Goal: Navigation & Orientation: Understand site structure

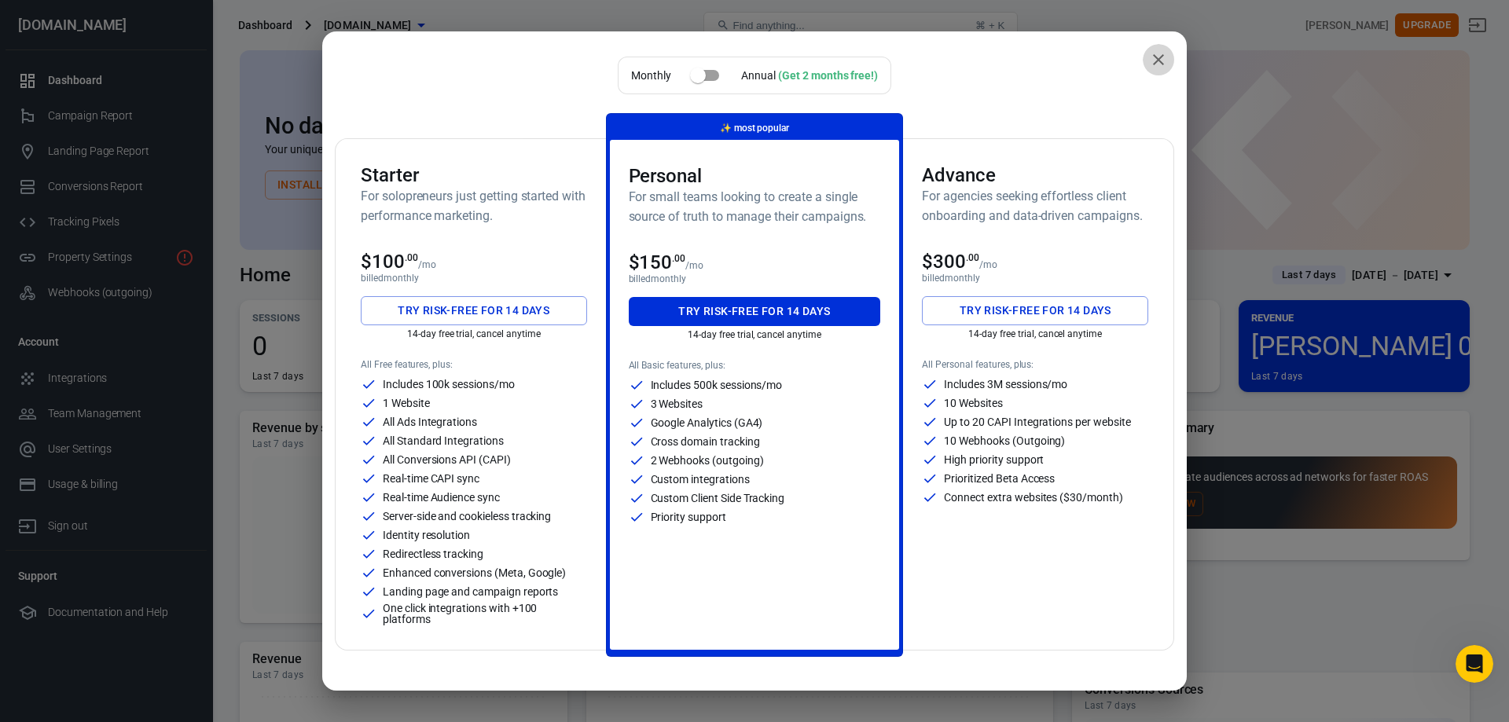
click at [1149, 62] on icon "close" at bounding box center [1158, 59] width 19 height 19
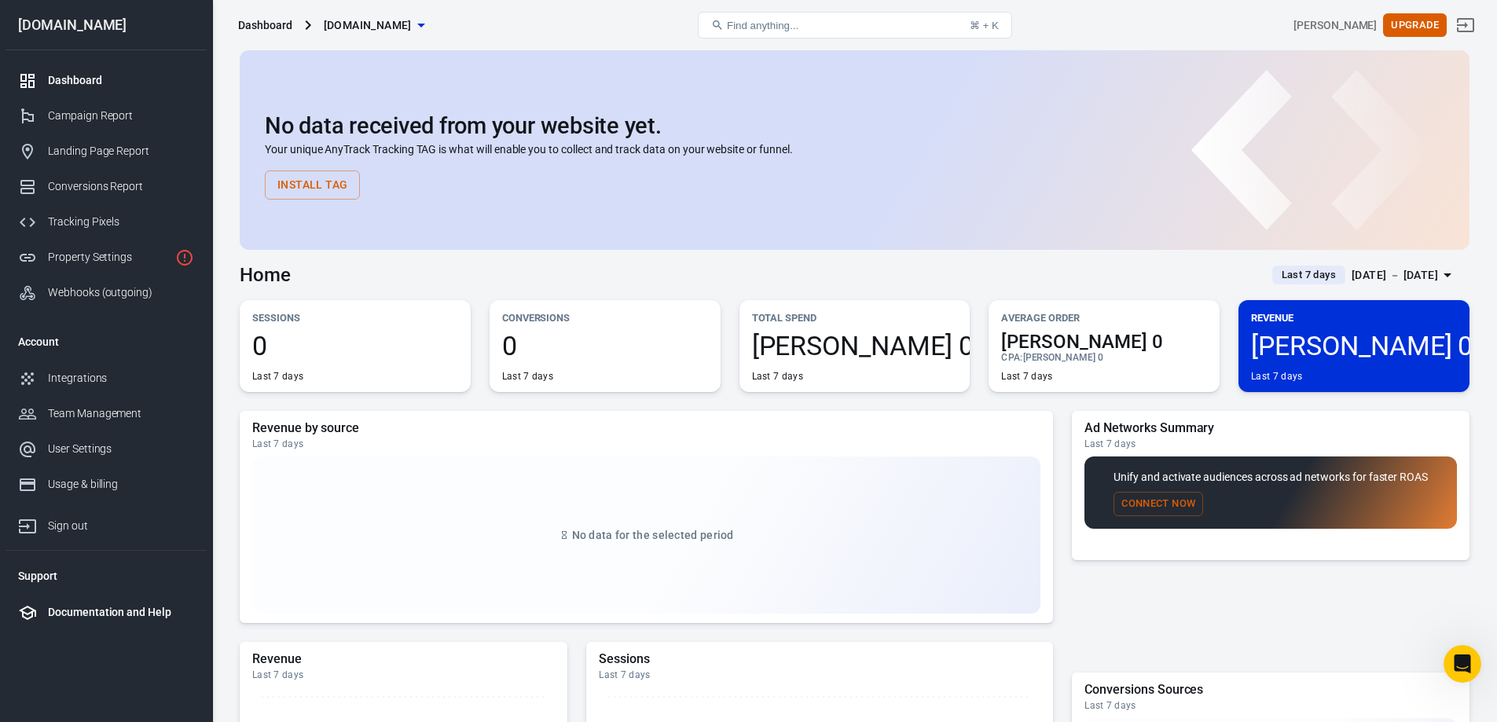
click at [114, 615] on div "Documentation and Help" at bounding box center [121, 612] width 146 height 16
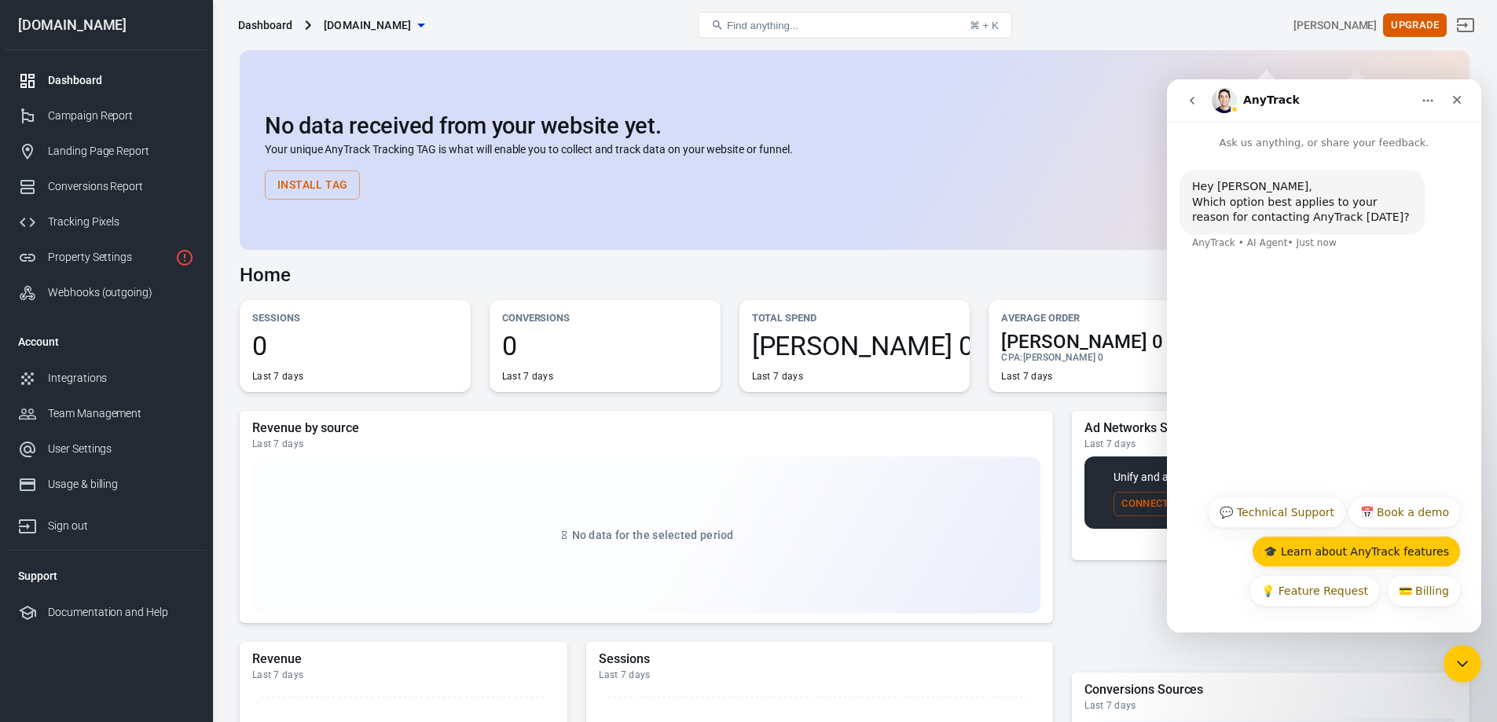
click at [1369, 553] on button "🎓 Learn about AnyTrack features" at bounding box center [1356, 551] width 209 height 31
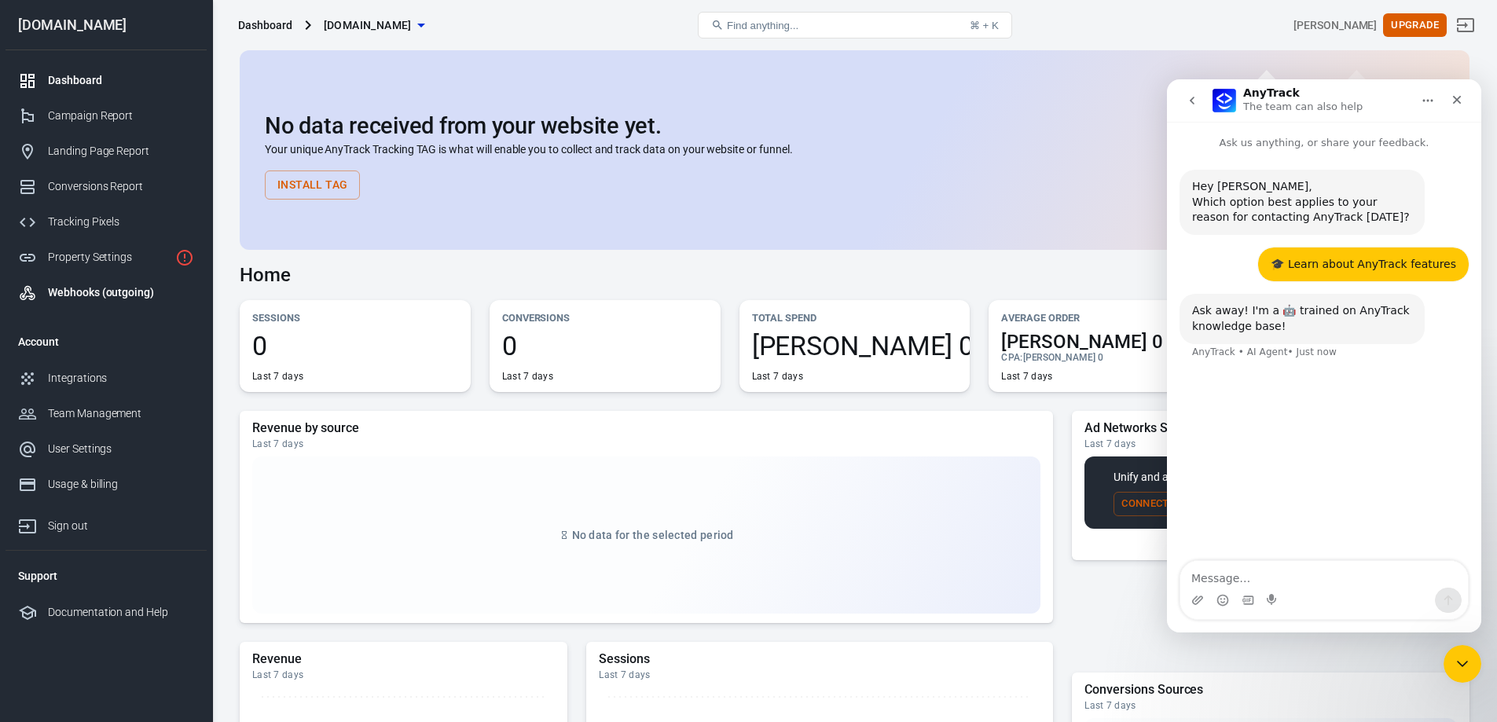
click at [82, 286] on div "Webhooks (outgoing)" at bounding box center [121, 292] width 146 height 16
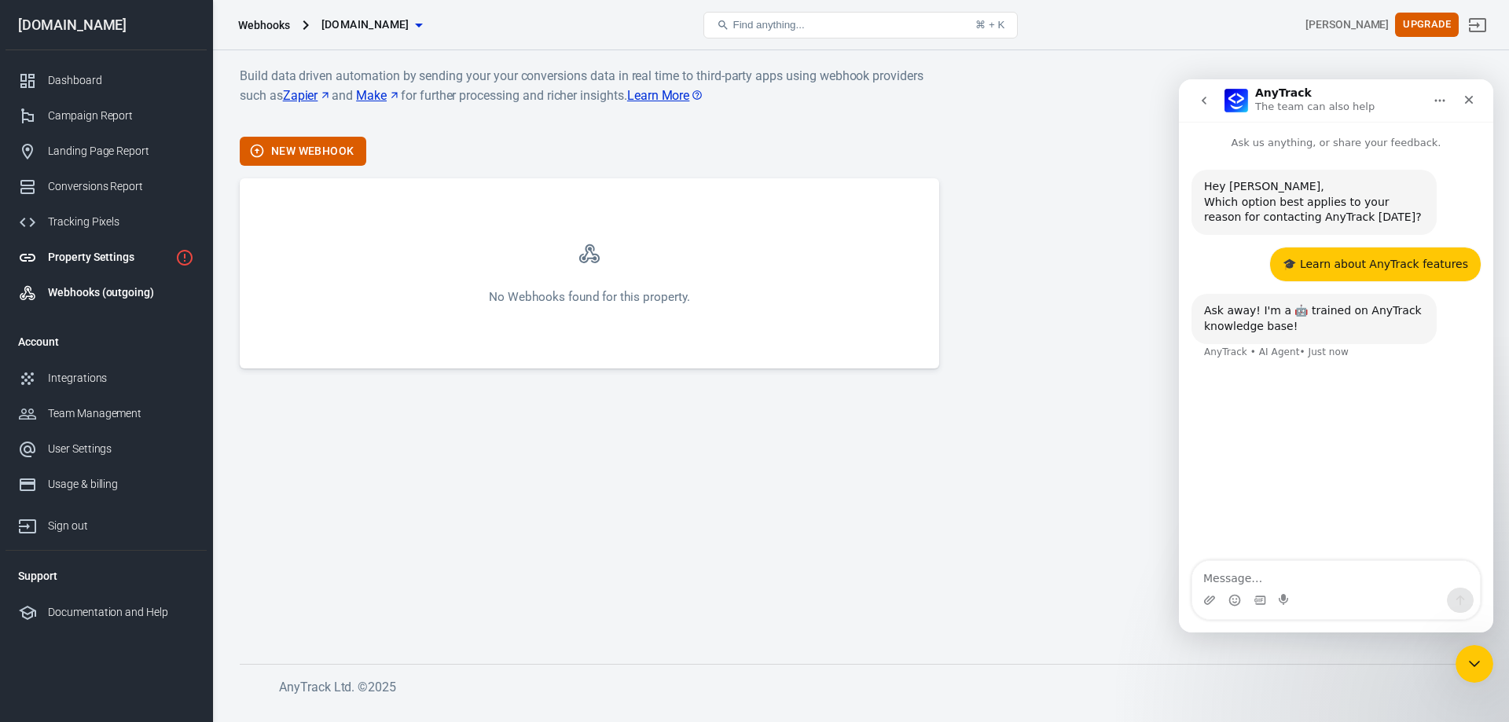
click at [82, 254] on div "Property Settings" at bounding box center [108, 257] width 121 height 16
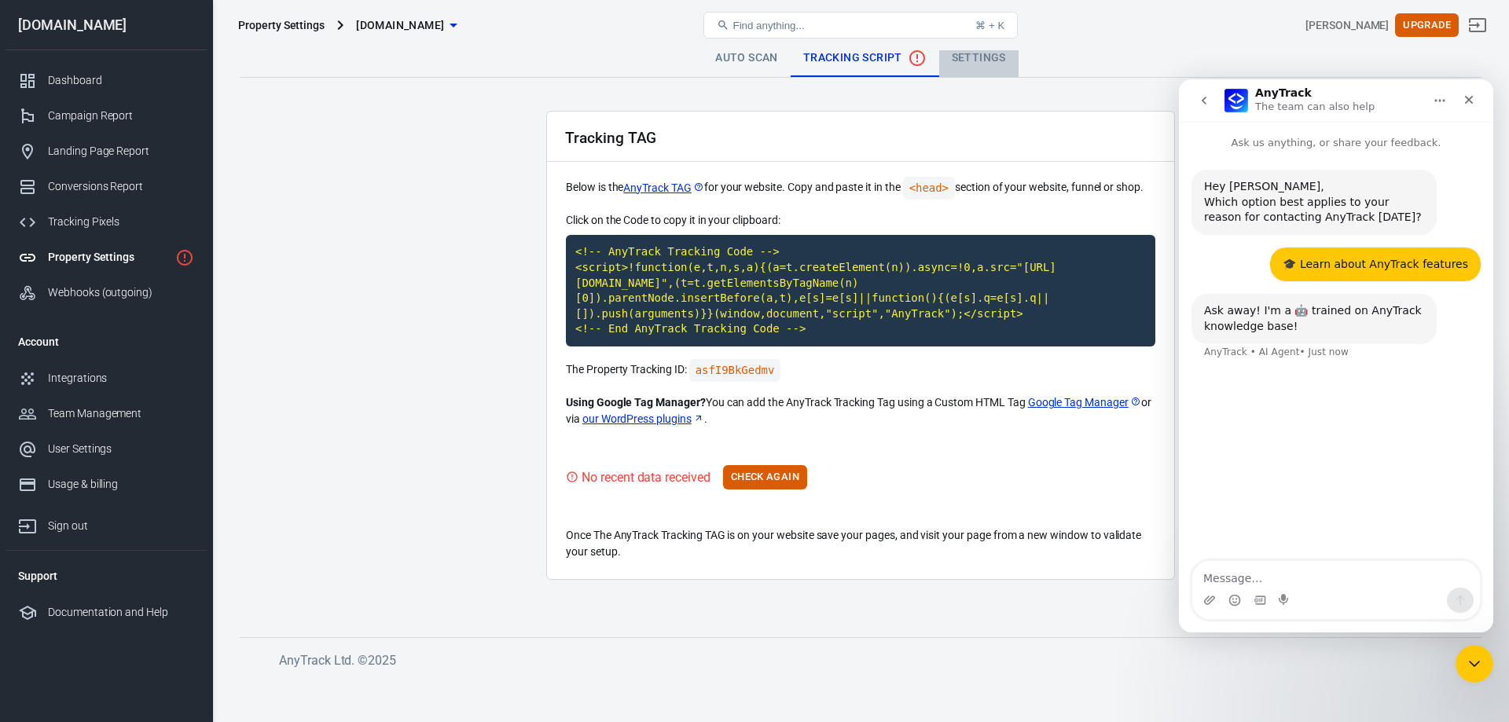
click at [975, 57] on link "Settings" at bounding box center [978, 58] width 79 height 38
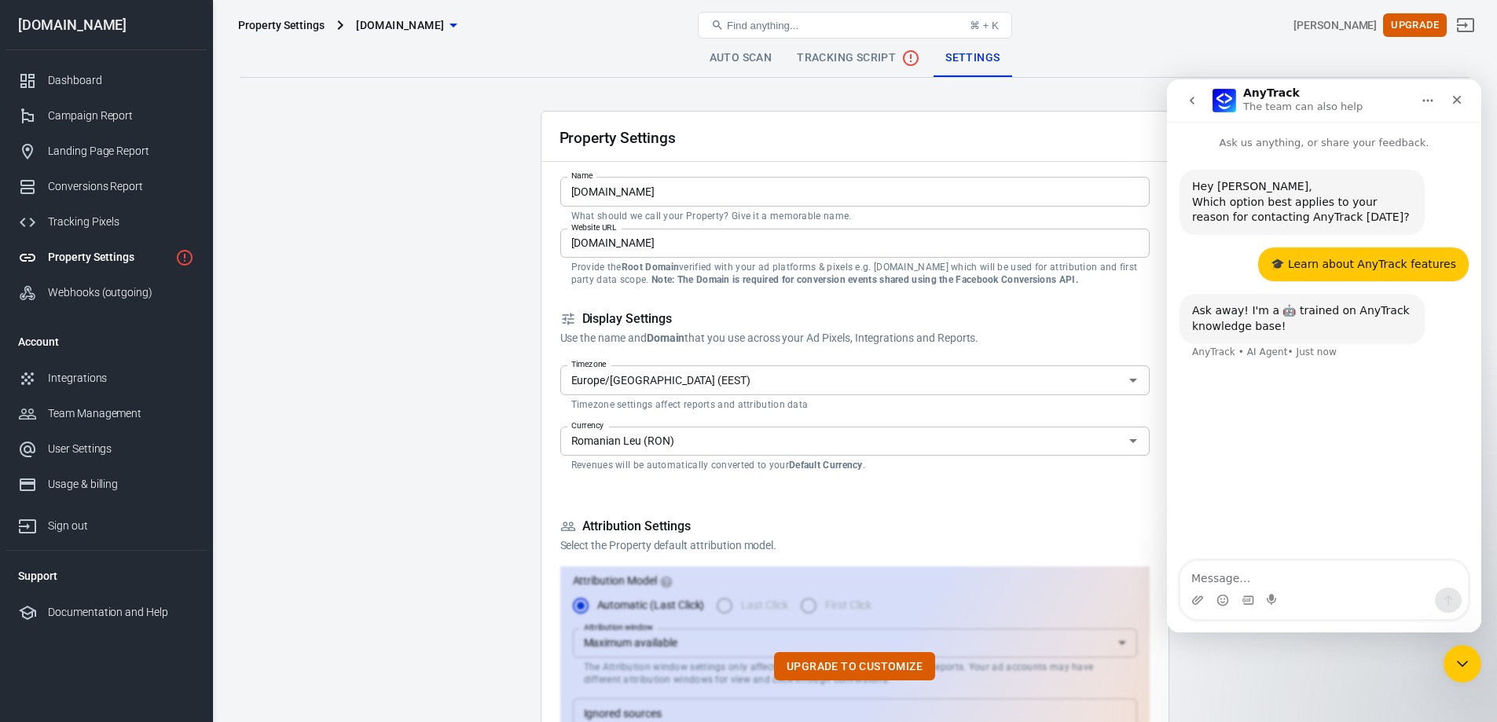
click at [726, 59] on link "Auto Scan" at bounding box center [741, 58] width 88 height 38
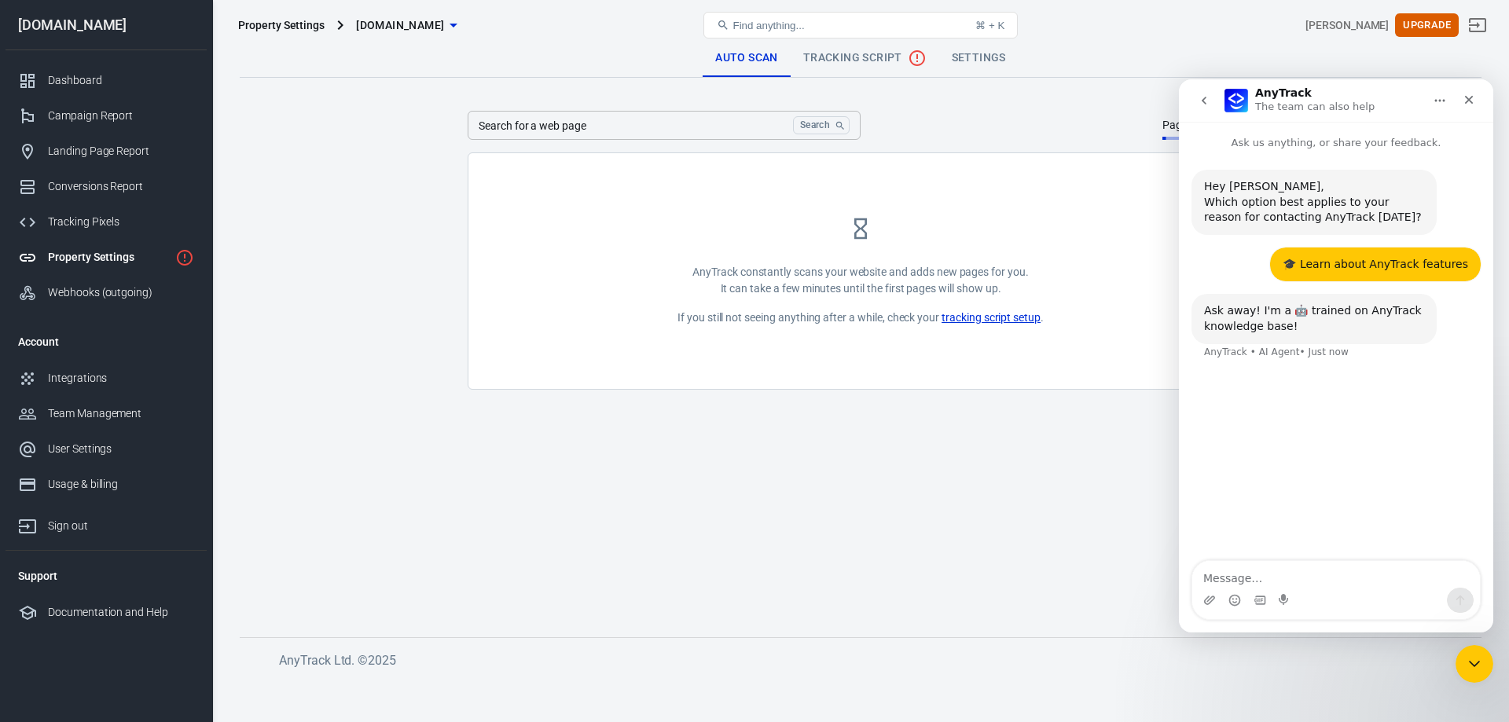
click at [848, 57] on span "Tracking Script" at bounding box center [864, 58] width 123 height 19
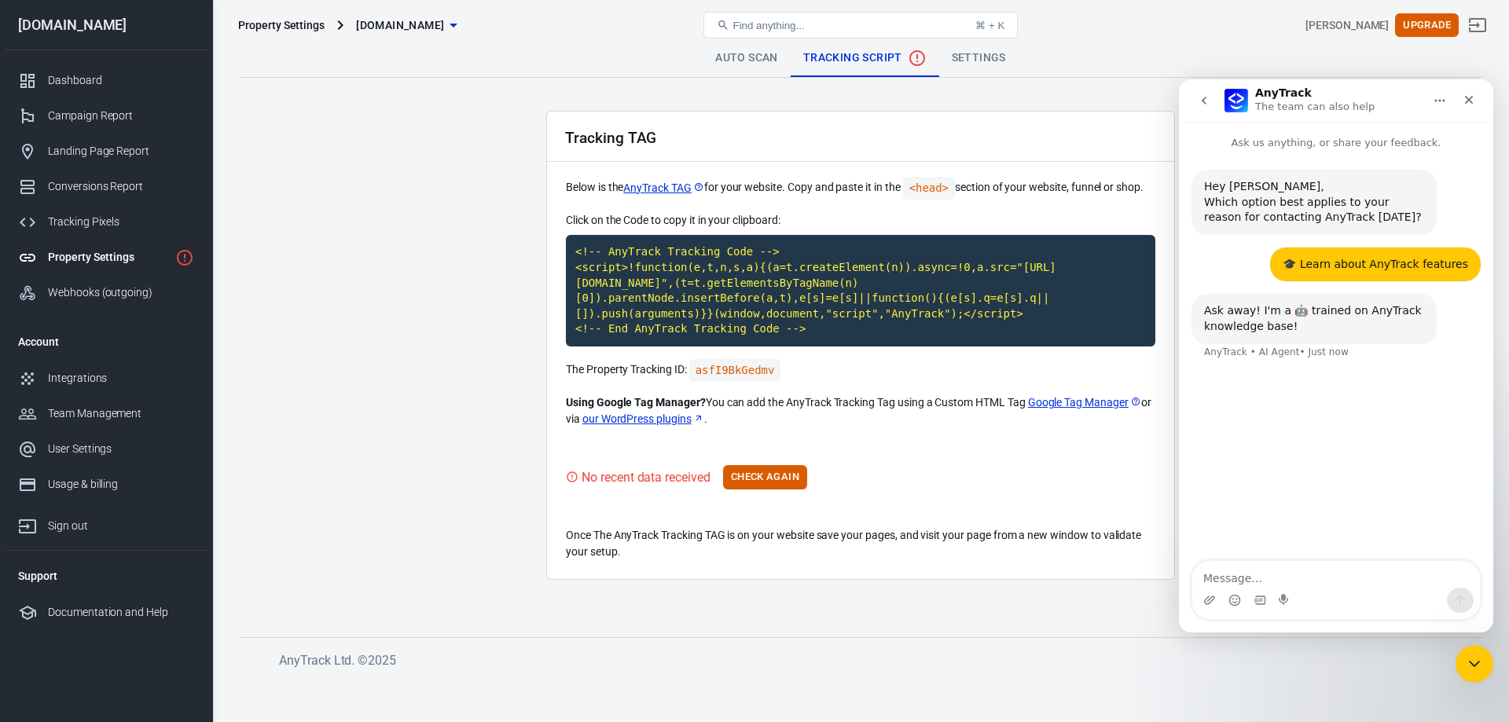
click at [274, 26] on div "Property Settings" at bounding box center [281, 25] width 86 height 16
click at [463, 20] on icon "button" at bounding box center [453, 25] width 19 height 19
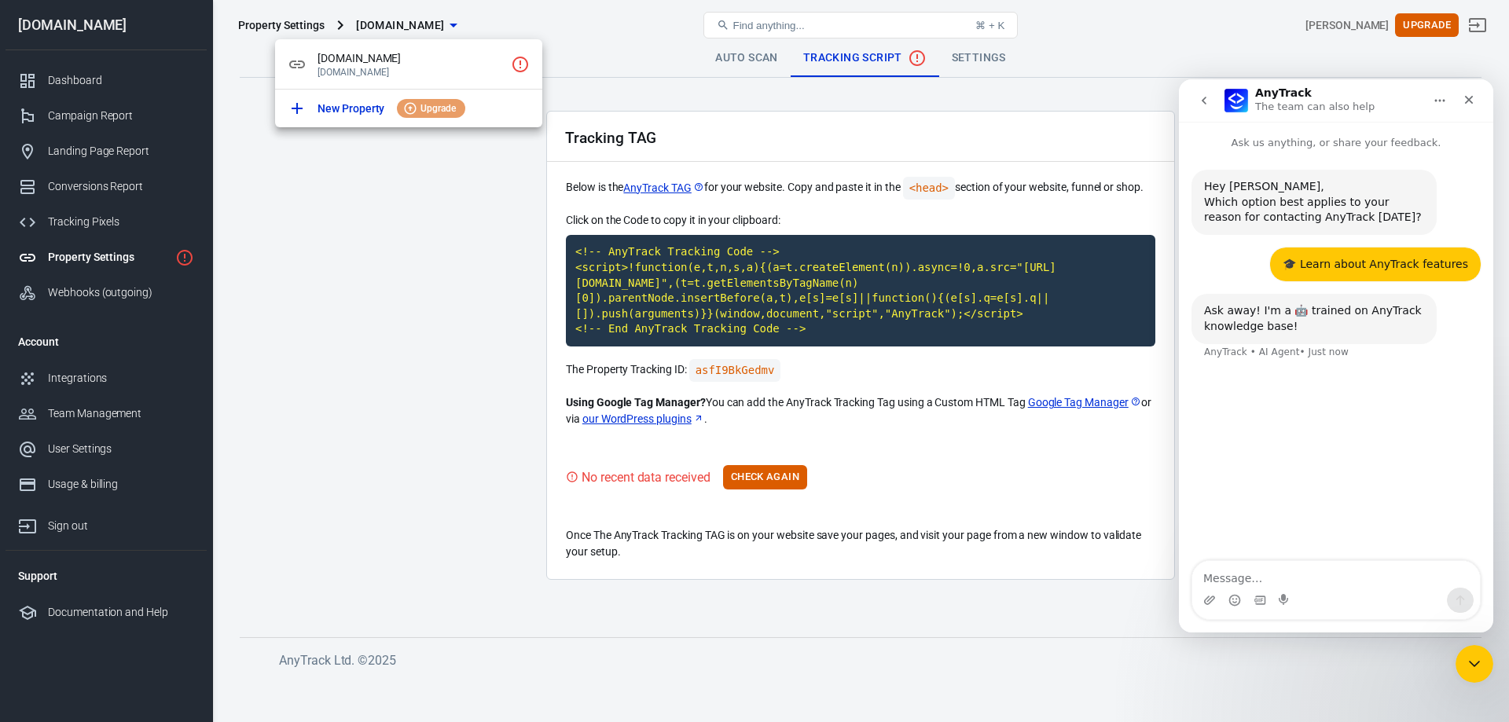
click at [76, 222] on div at bounding box center [754, 361] width 1509 height 722
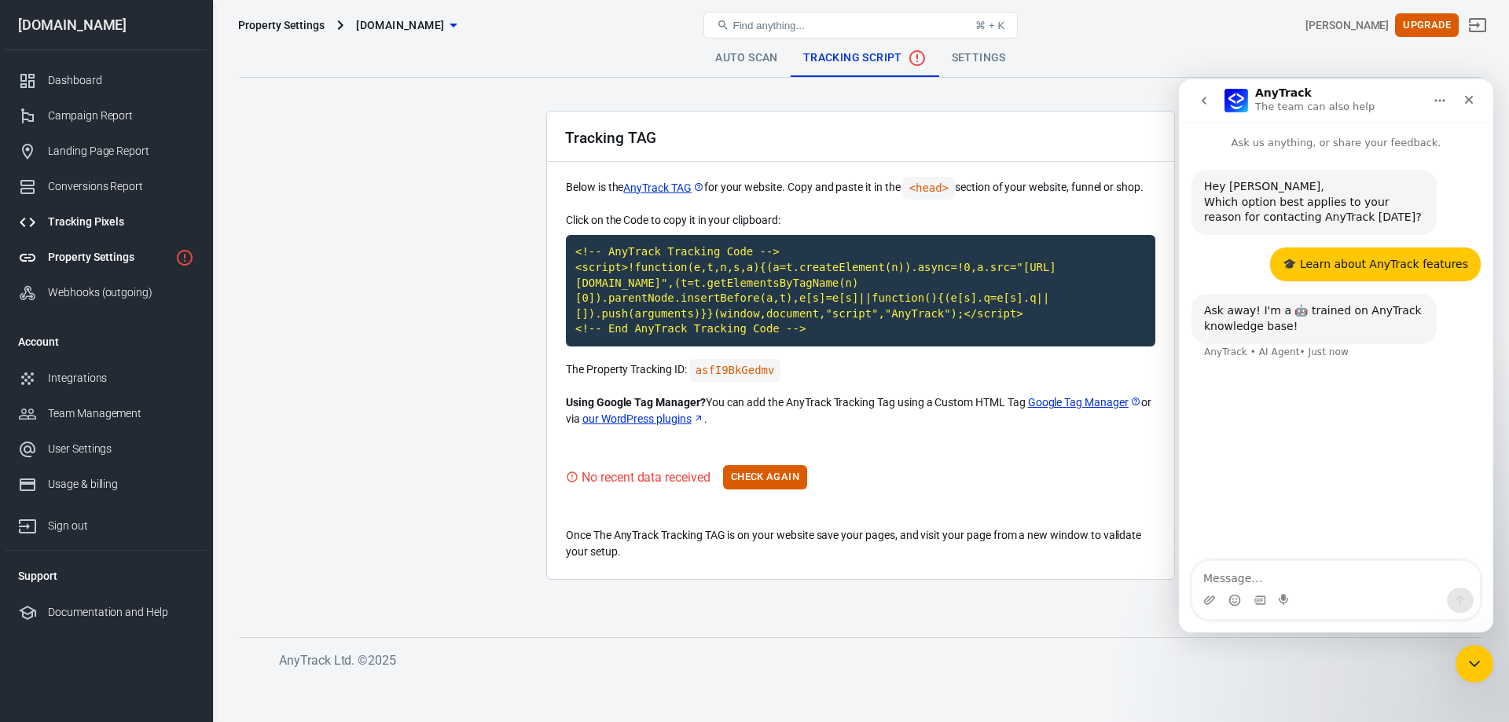
click at [76, 221] on div "Tracking Pixels" at bounding box center [121, 222] width 146 height 16
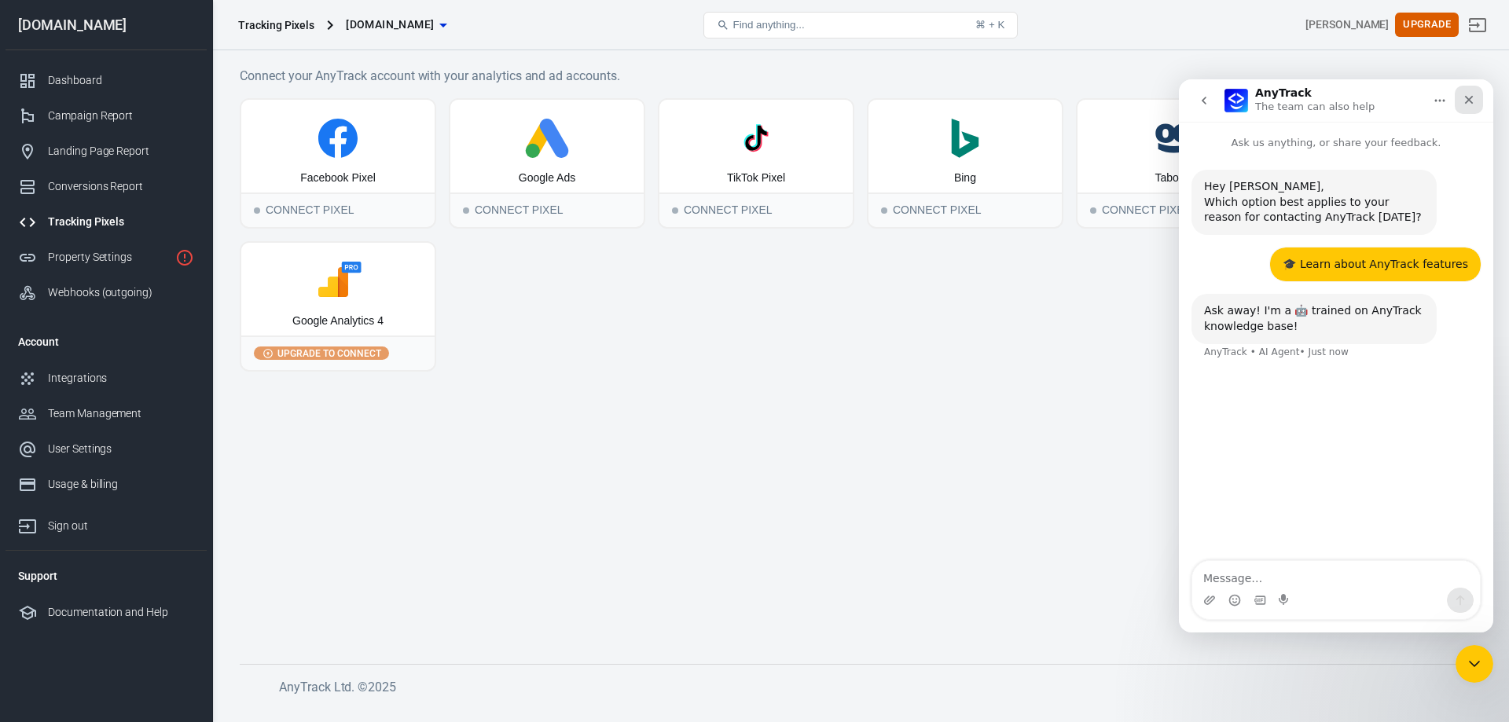
click at [1472, 101] on icon "Close" at bounding box center [1468, 99] width 13 height 13
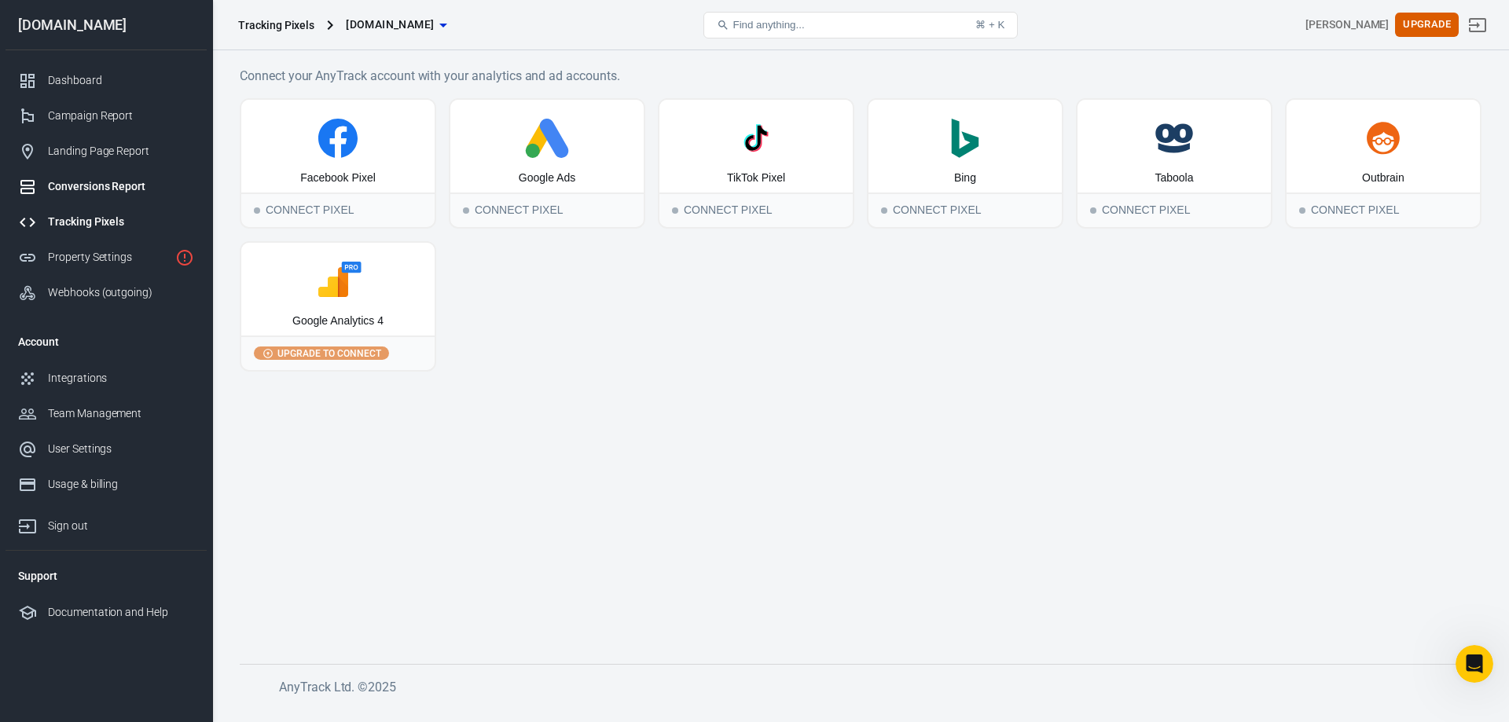
click at [81, 186] on div "Conversions Report" at bounding box center [121, 186] width 146 height 16
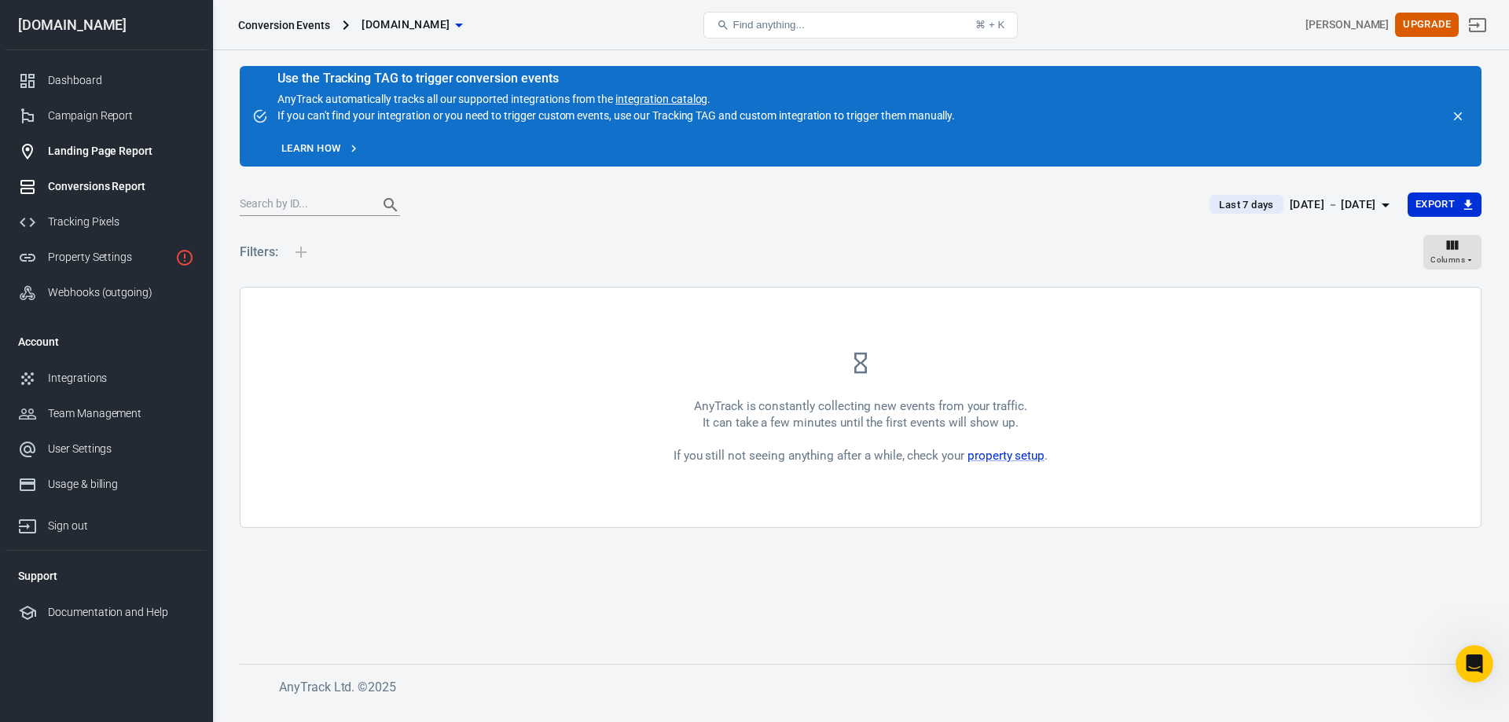
click at [85, 150] on div "Landing Page Report" at bounding box center [121, 151] width 146 height 16
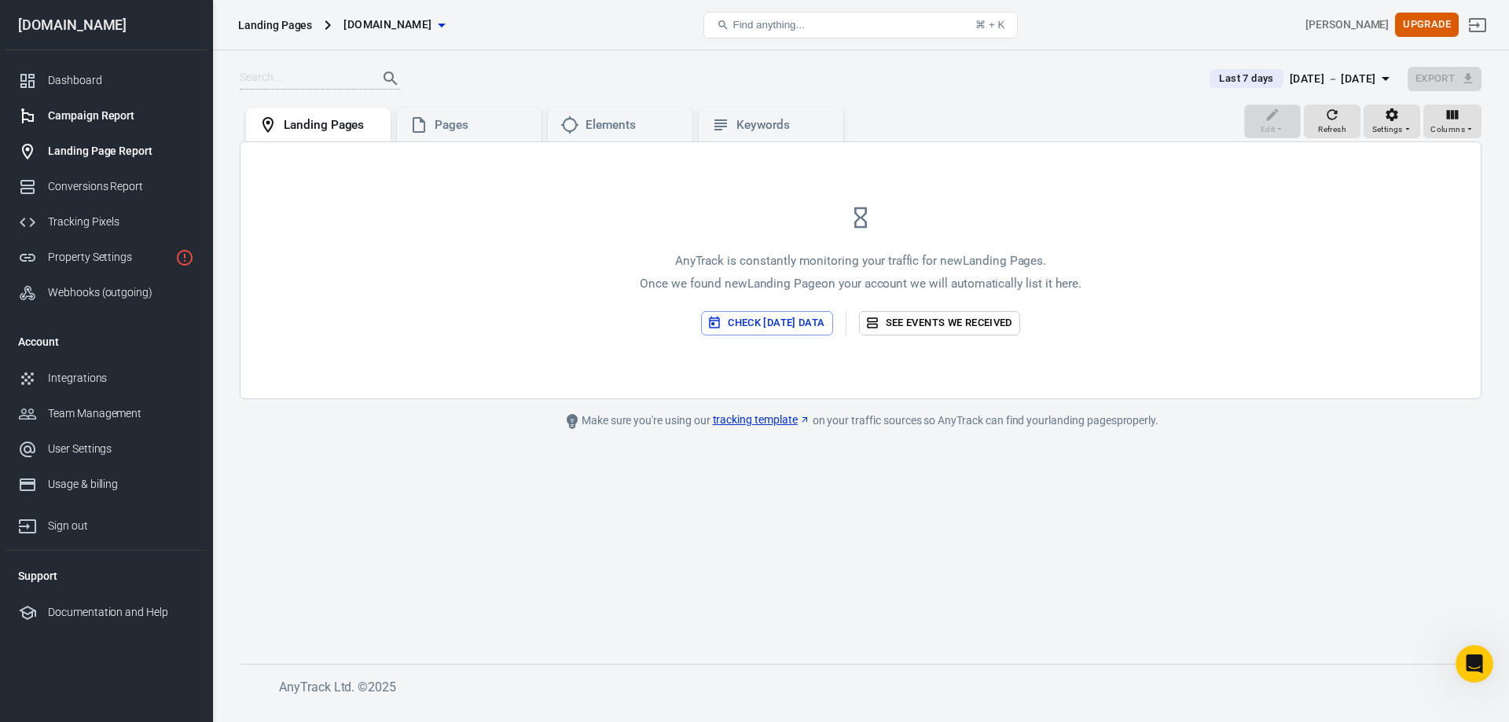
click at [93, 110] on div "Campaign Report" at bounding box center [121, 116] width 146 height 16
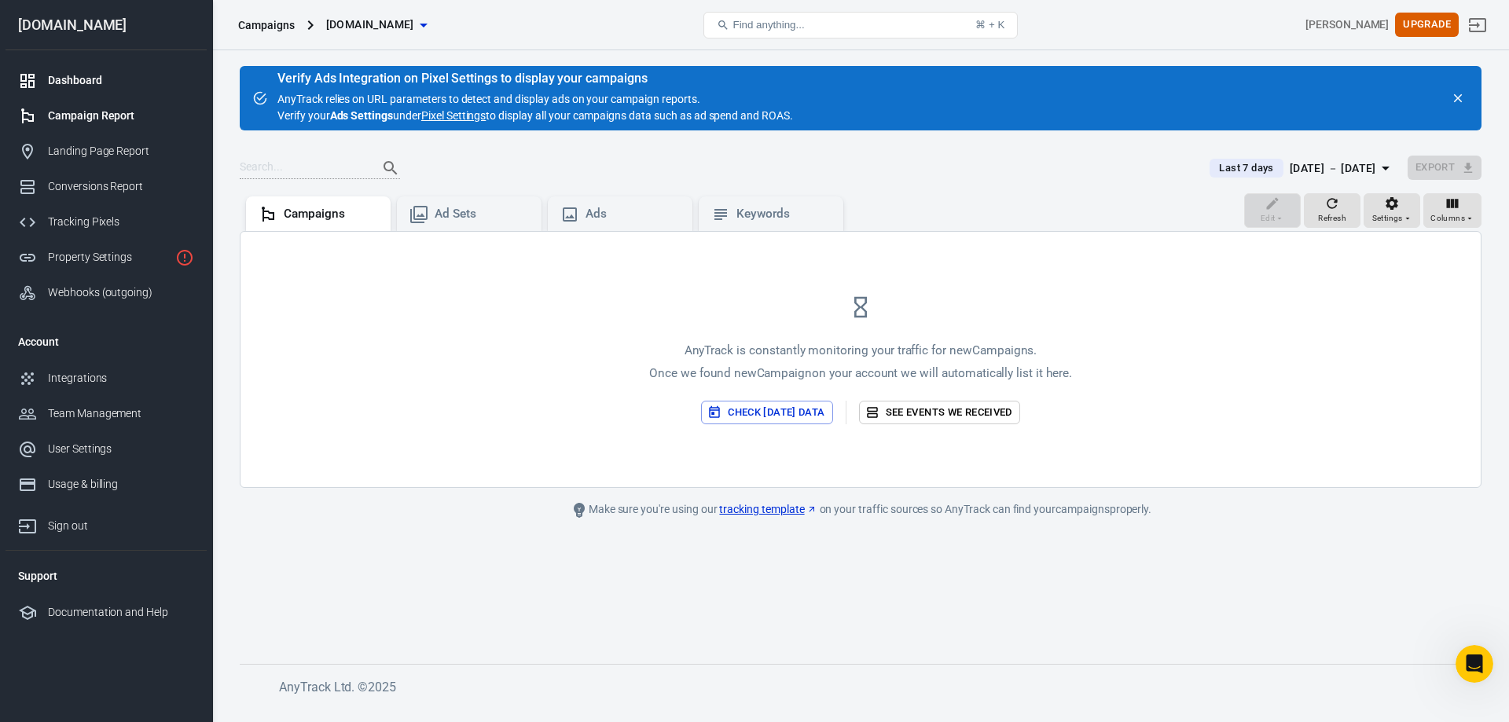
click at [79, 71] on link "Dashboard" at bounding box center [105, 80] width 201 height 35
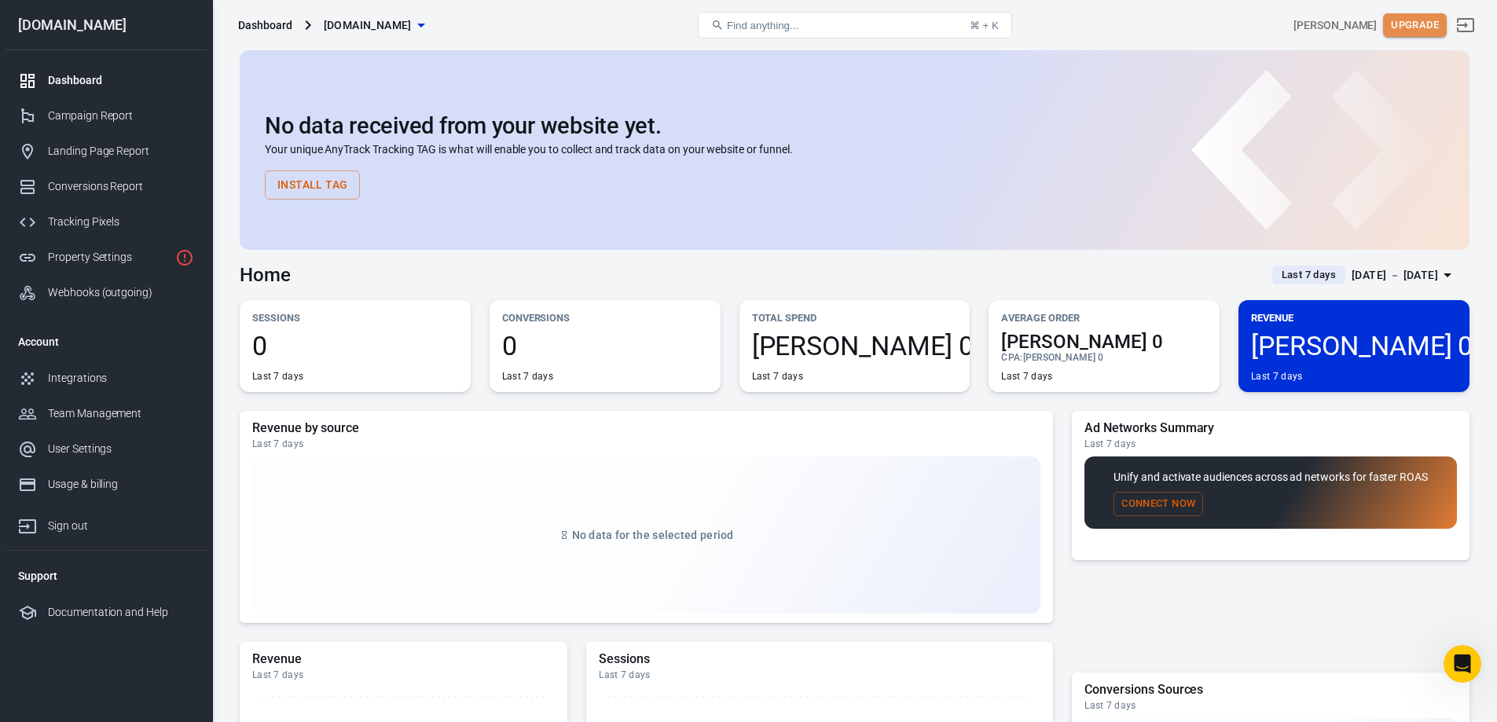
click at [1420, 24] on button "Upgrade" at bounding box center [1415, 25] width 64 height 24
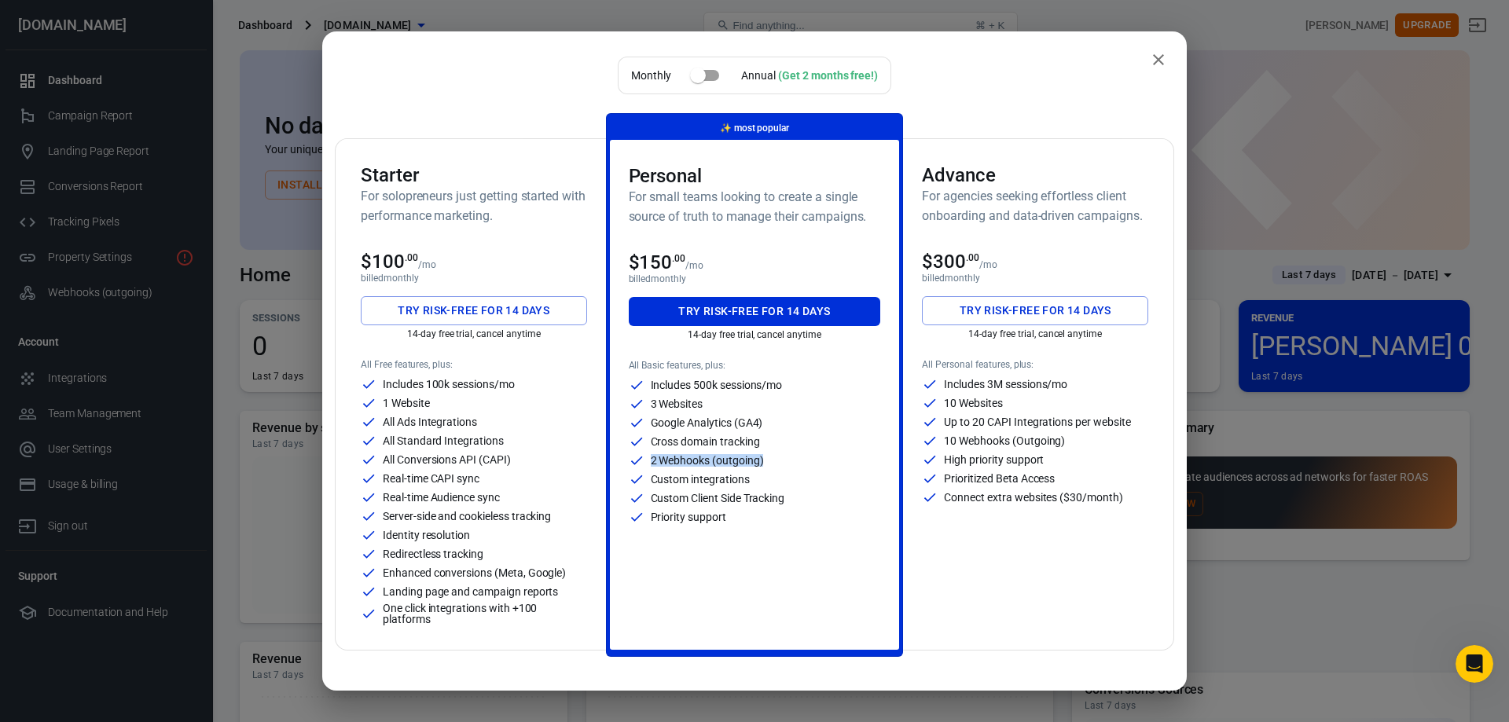
drag, startPoint x: 646, startPoint y: 460, endPoint x: 784, endPoint y: 464, distance: 138.3
click at [784, 464] on div "2 Webhooks (outgoing)" at bounding box center [755, 461] width 252 height 16
